Goal: Navigation & Orientation: Go to known website

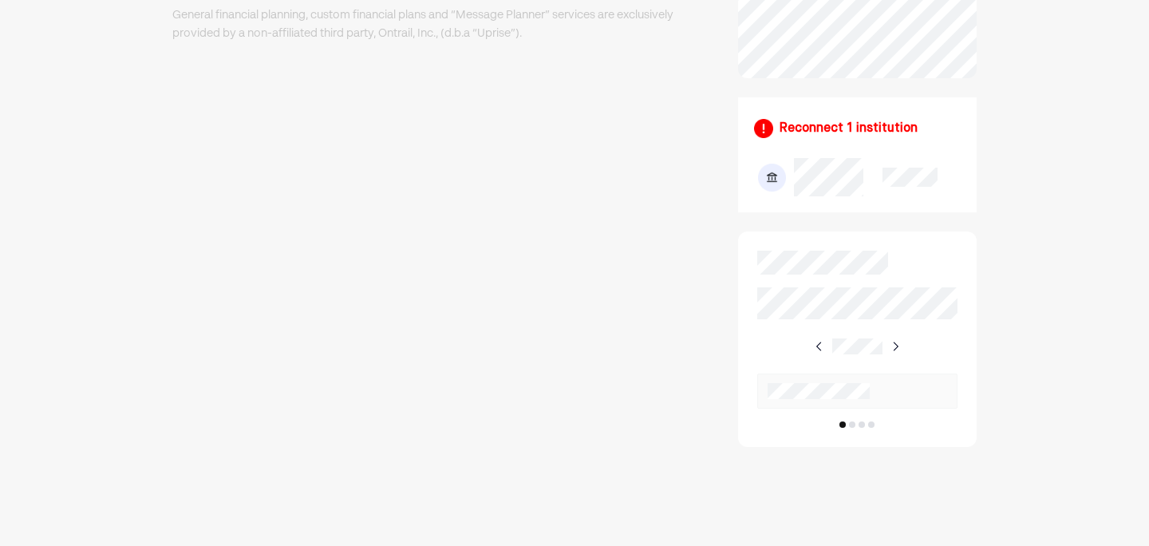
scroll to position [785, 0]
click at [895, 353] on img at bounding box center [895, 346] width 13 height 13
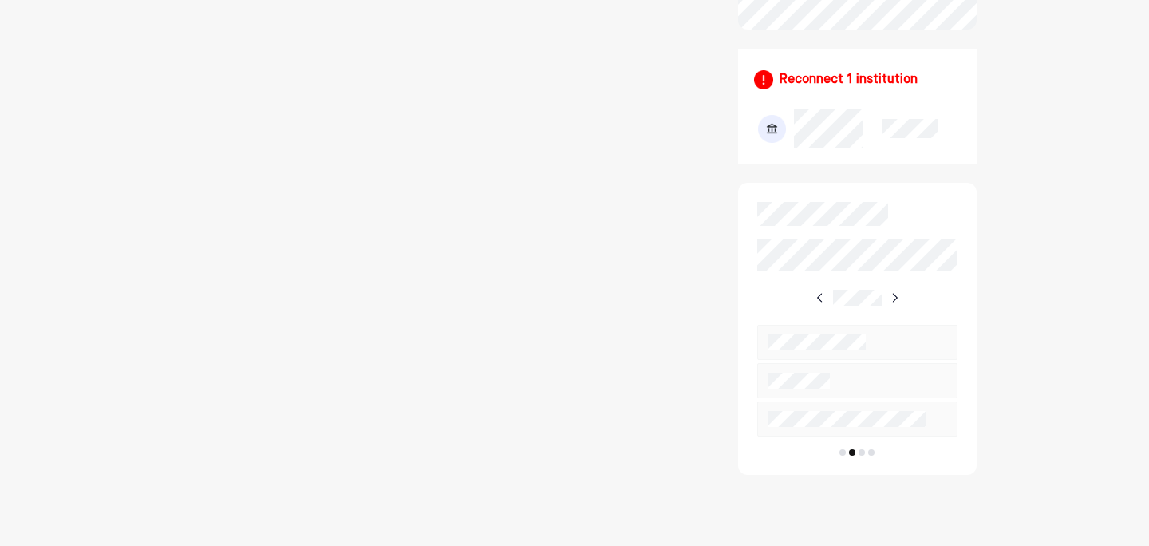
click at [895, 304] on img at bounding box center [894, 297] width 13 height 13
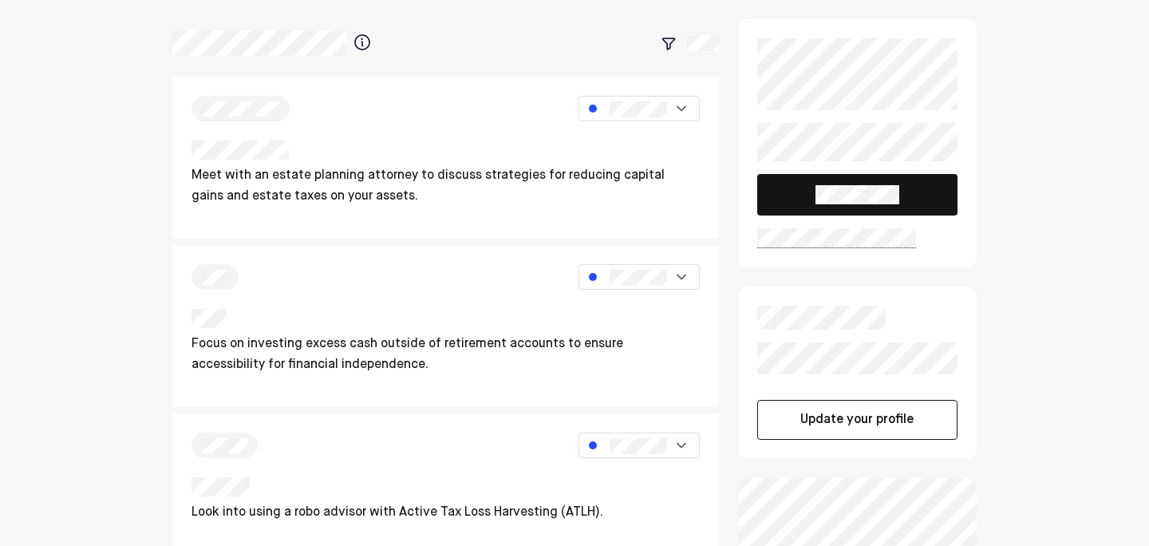
scroll to position [0, 0]
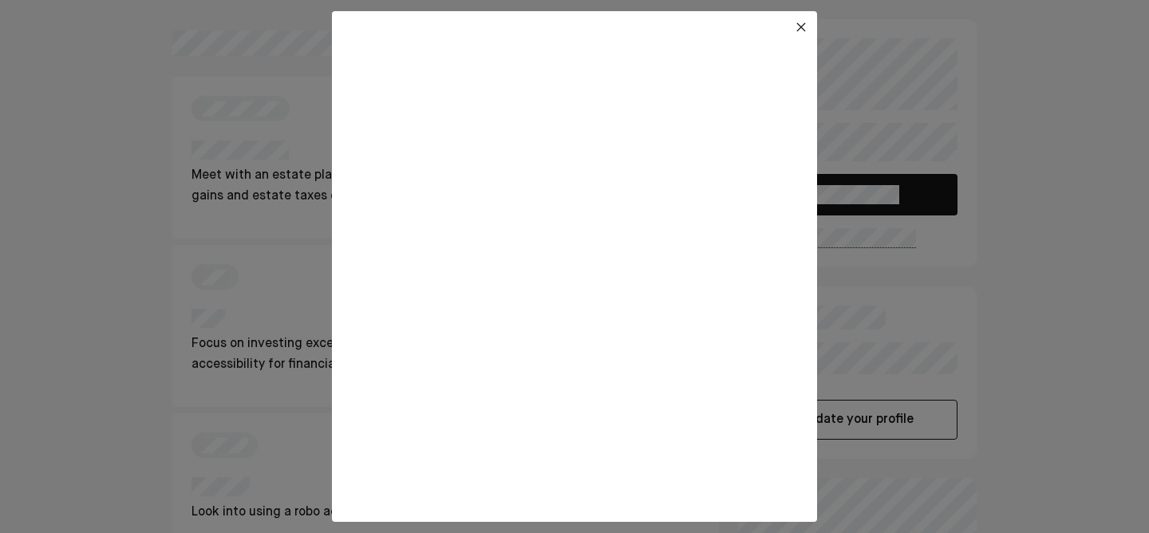
click at [804, 22] on img at bounding box center [801, 27] width 13 height 13
